Goal: Use online tool/utility: Utilize a website feature to perform a specific function

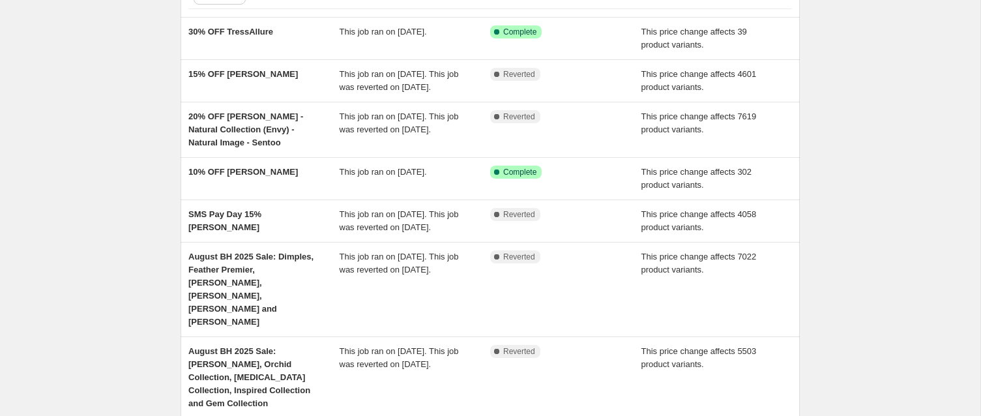
scroll to position [110, 0]
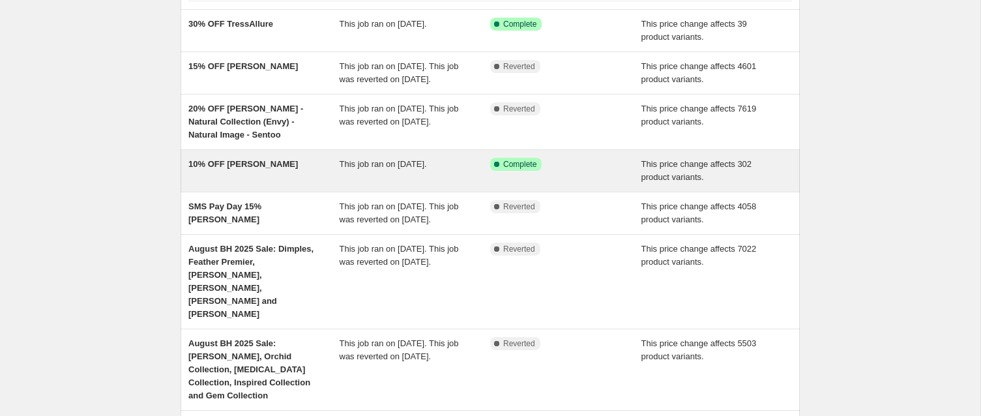
click at [235, 169] on span "10% OFF [PERSON_NAME]" at bounding box center [243, 164] width 110 height 10
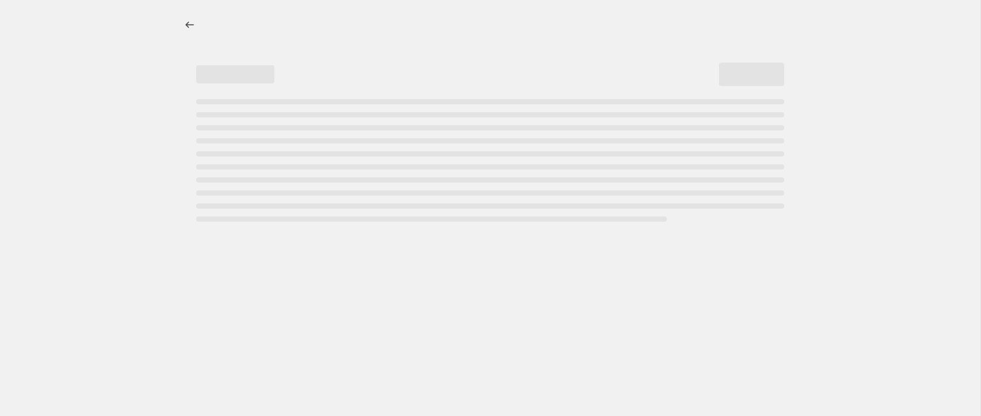
select select "pcap"
select select "no_change"
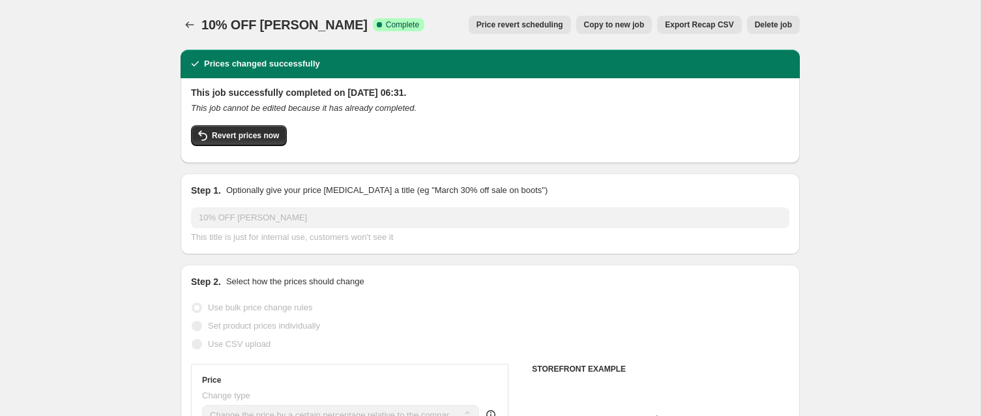
select select "collection"
click at [596, 25] on span "Copy to new job" at bounding box center [614, 25] width 61 height 10
select select "pcap"
select select "no_change"
select select "collection"
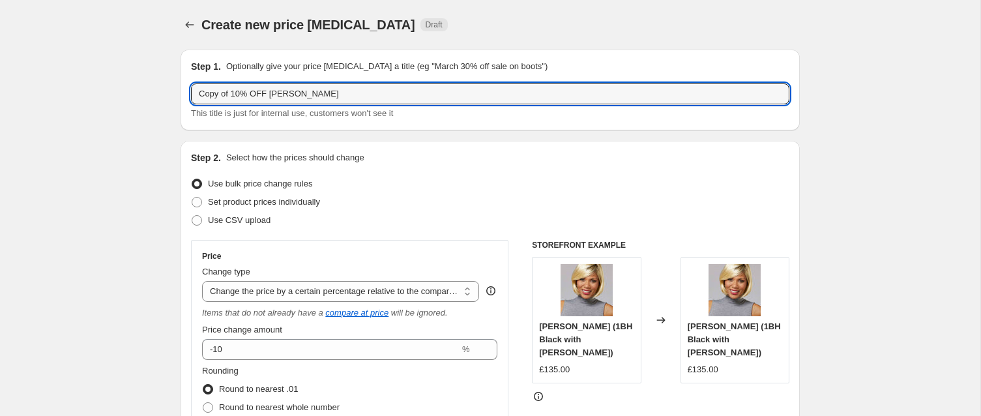
drag, startPoint x: 242, startPoint y: 93, endPoint x: 191, endPoint y: 51, distance: 65.8
click at [191, 51] on div "Step 1. Optionally give your price [MEDICAL_DATA] a title (eg "March 30% off sa…" at bounding box center [490, 90] width 619 height 81
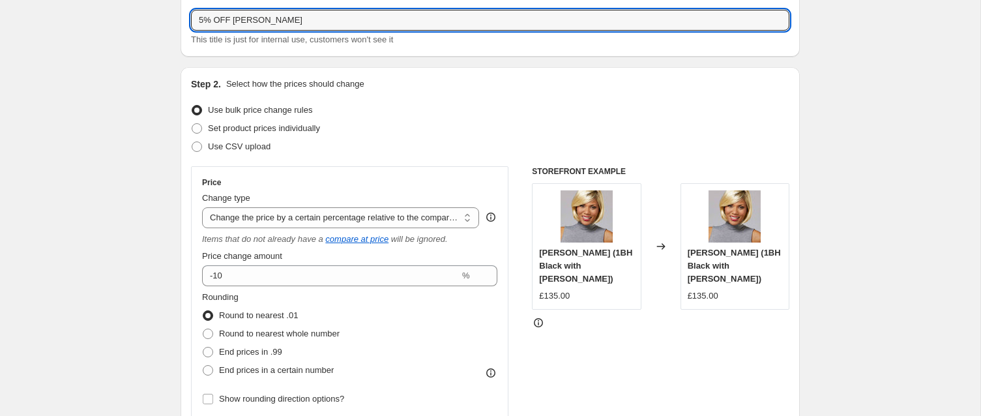
scroll to position [130, 0]
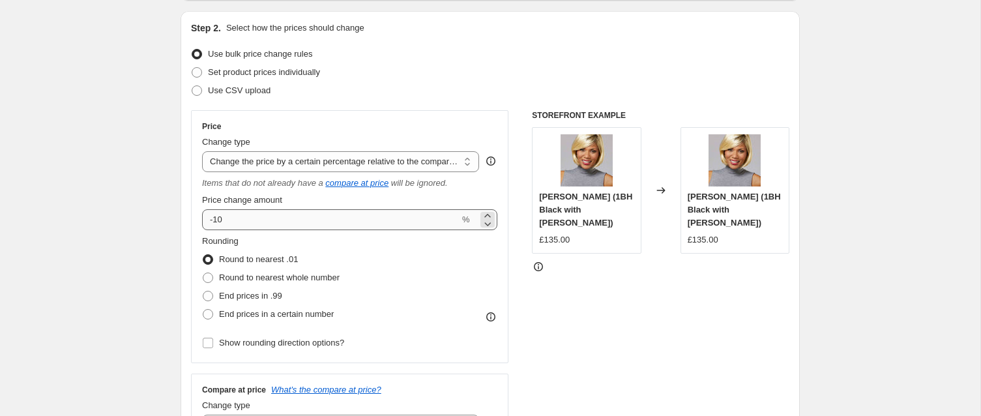
type input "5% OFF [PERSON_NAME]"
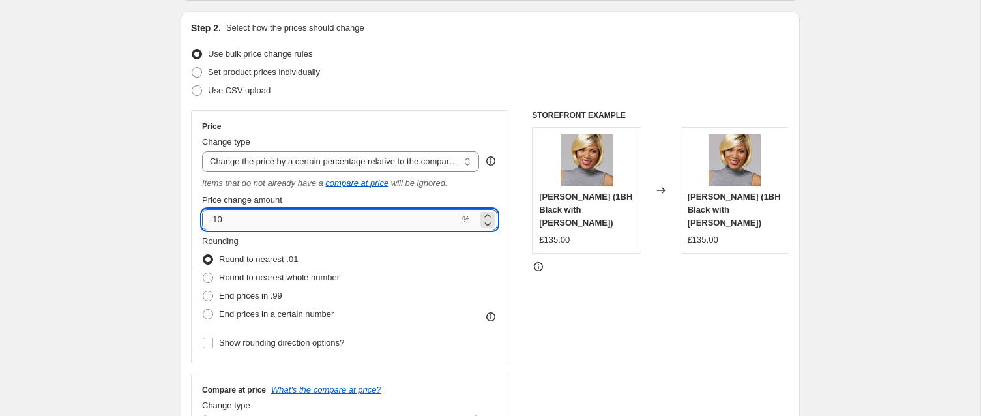
click at [228, 220] on input "-10" at bounding box center [331, 219] width 258 height 21
type input "-1"
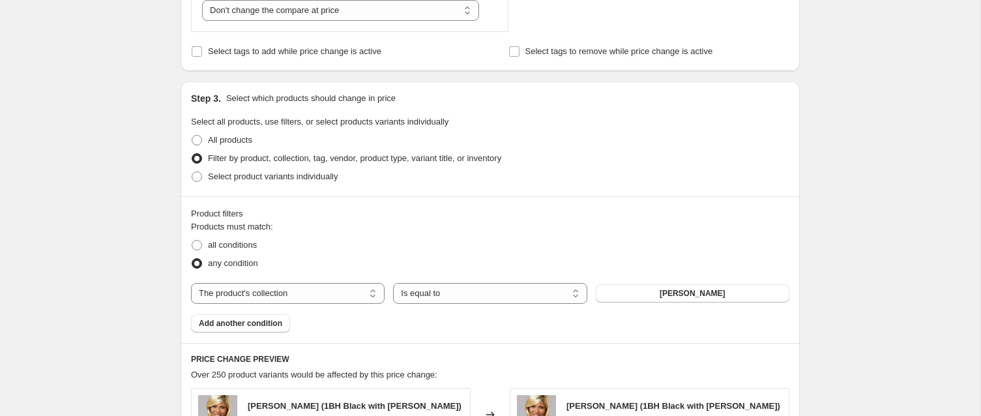
scroll to position [554, 0]
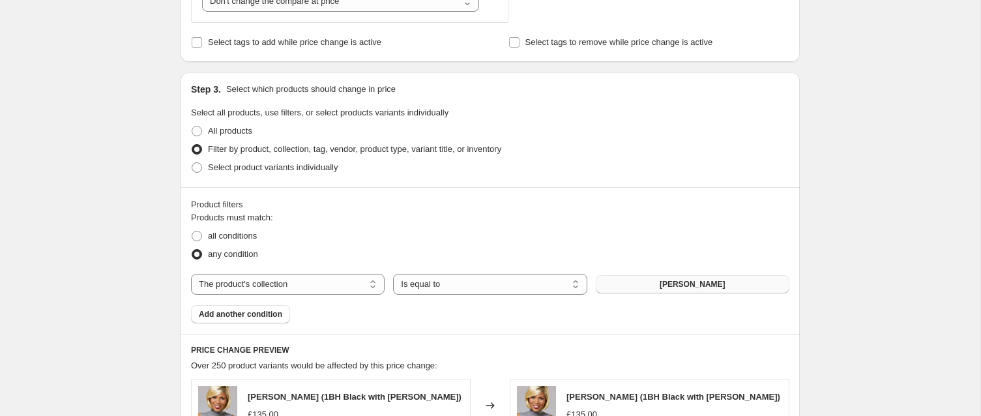
type input "-5"
click at [623, 284] on button "[PERSON_NAME]" at bounding box center [693, 284] width 194 height 18
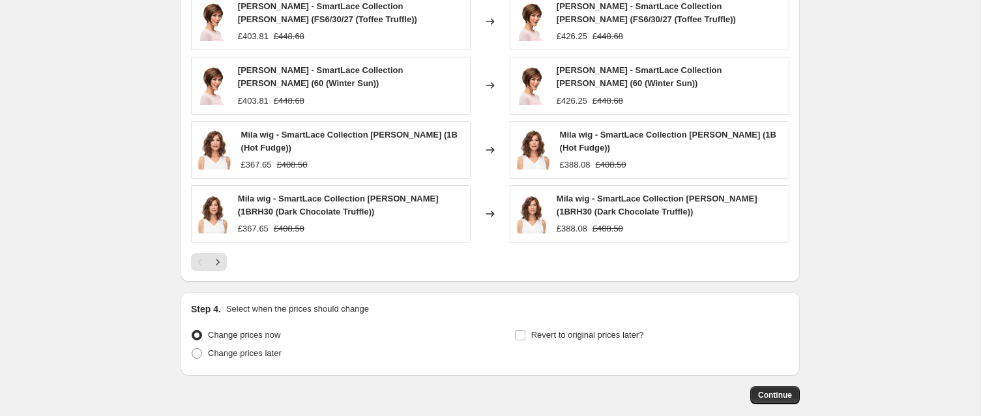
scroll to position [1070, 0]
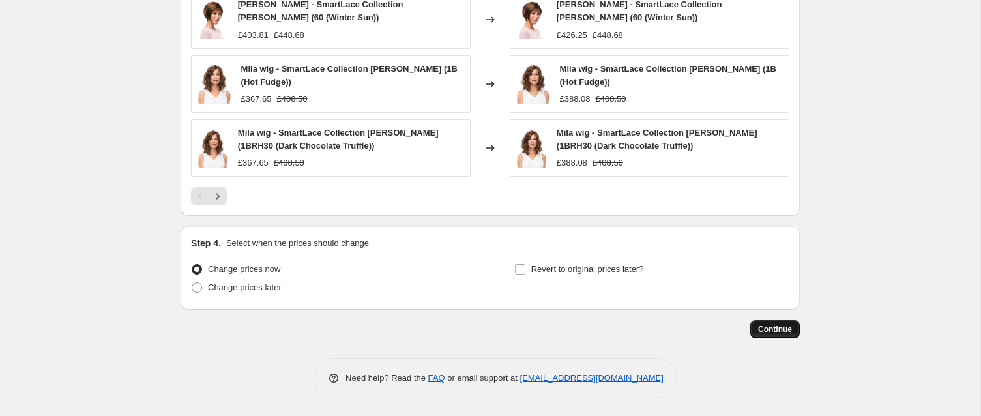
click at [766, 328] on span "Continue" at bounding box center [775, 329] width 34 height 10
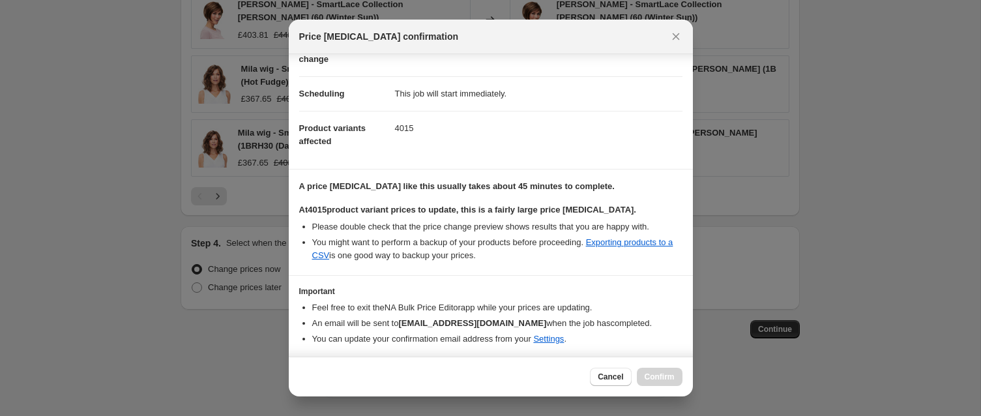
scroll to position [136, 0]
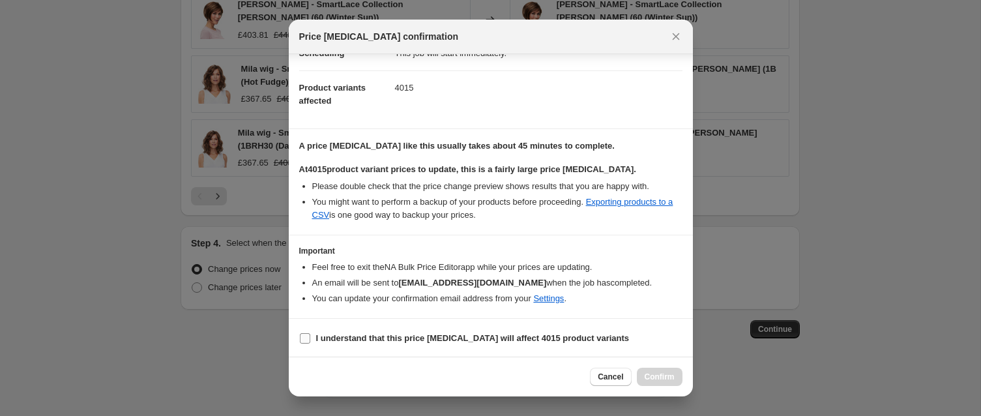
click at [308, 338] on input "I understand that this price [MEDICAL_DATA] will affect 4015 product variants" at bounding box center [305, 338] width 10 height 10
checkbox input "true"
click at [649, 374] on span "Confirm" at bounding box center [660, 377] width 30 height 10
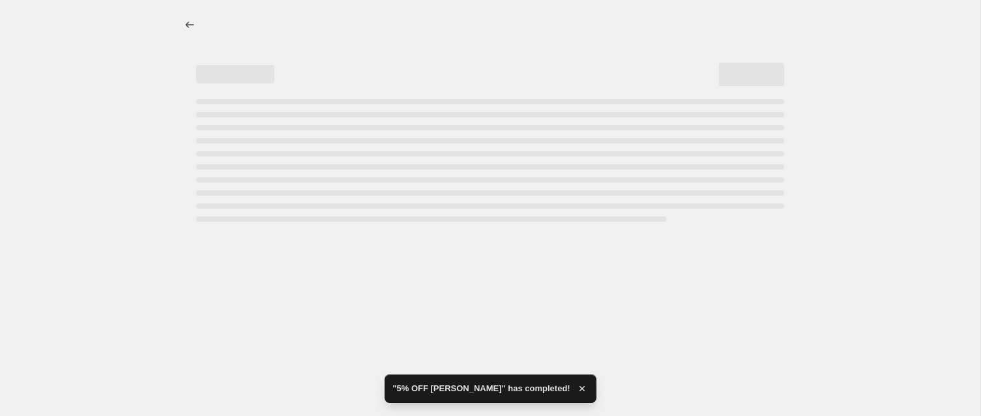
select select "pcap"
select select "no_change"
select select "collection"
